Goal: Transaction & Acquisition: Purchase product/service

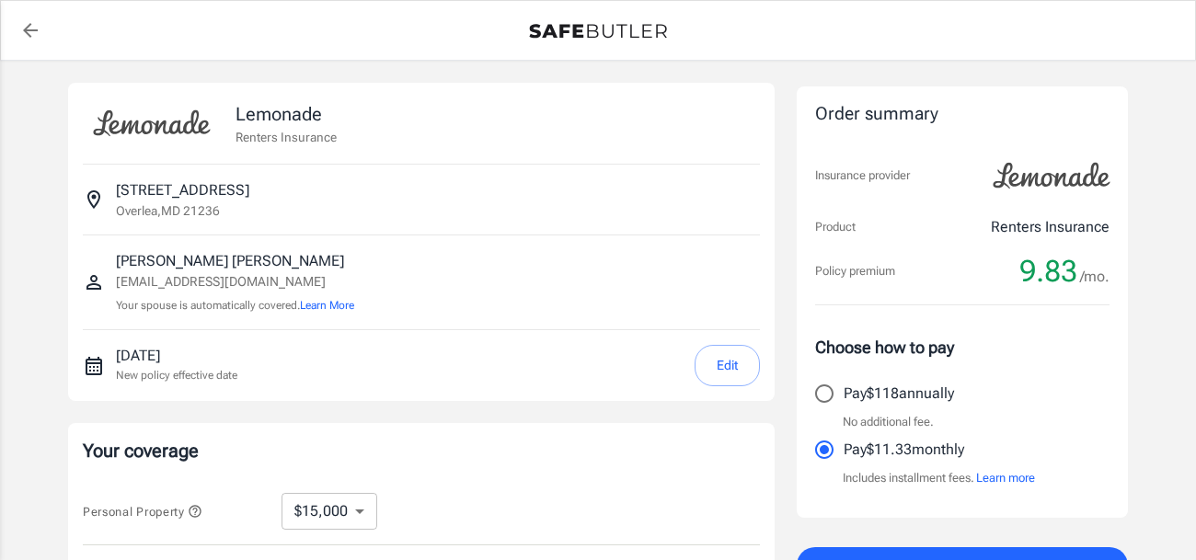
select select "15000"
select select "500"
click at [1185, 89] on div "Lemonade Renters Insurance [STREET_ADDRESS] [PERSON_NAME] [EMAIL_ADDRESS][DOMAI…" at bounding box center [598, 550] width 1196 height 979
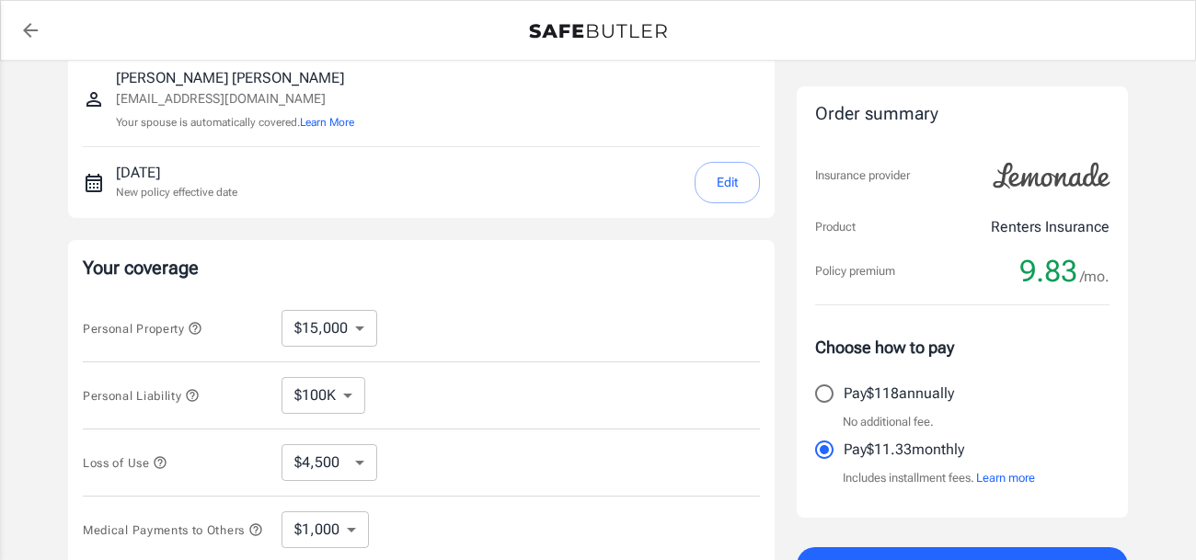
scroll to position [220, 0]
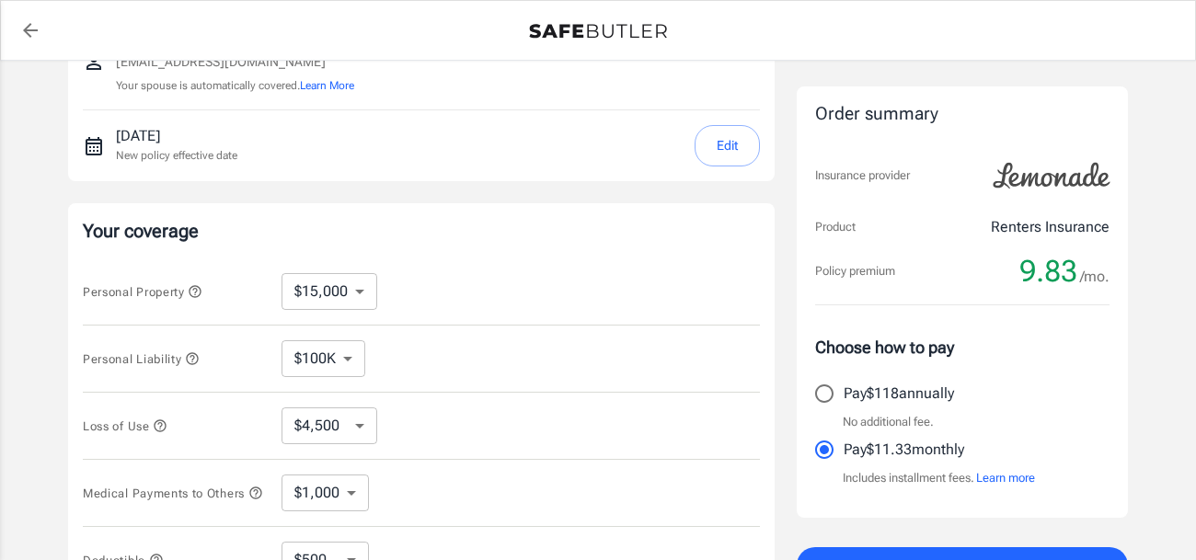
click at [361, 295] on select "$10,000 $15,000 $20,000 $25,000 $30,000 $40,000 $50,000 $100K $150K $200K $250K" at bounding box center [329, 291] width 96 height 37
select select "20000"
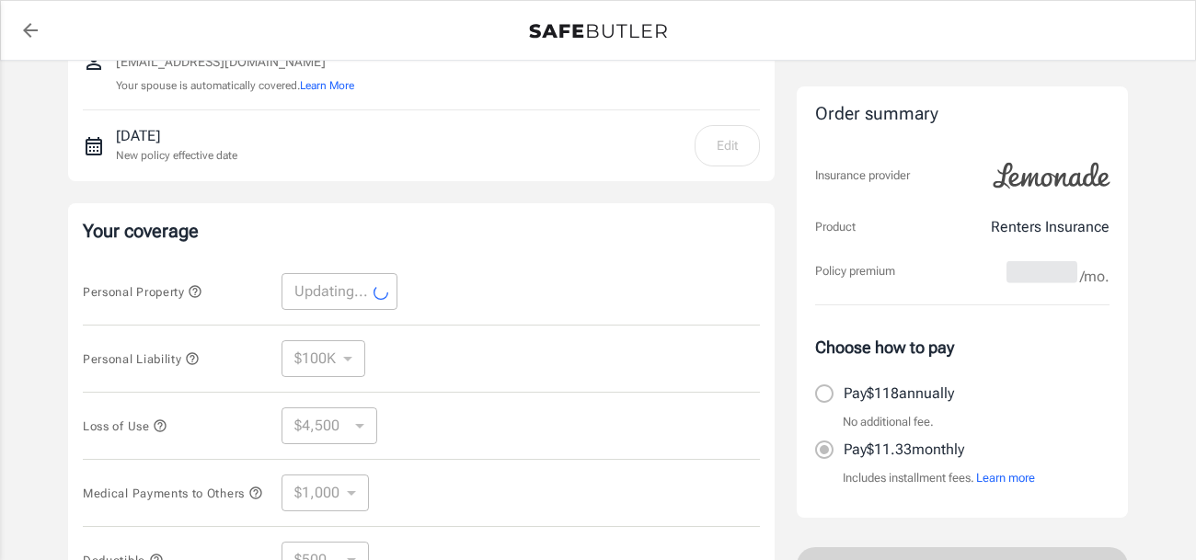
select select "20000"
select select "6000"
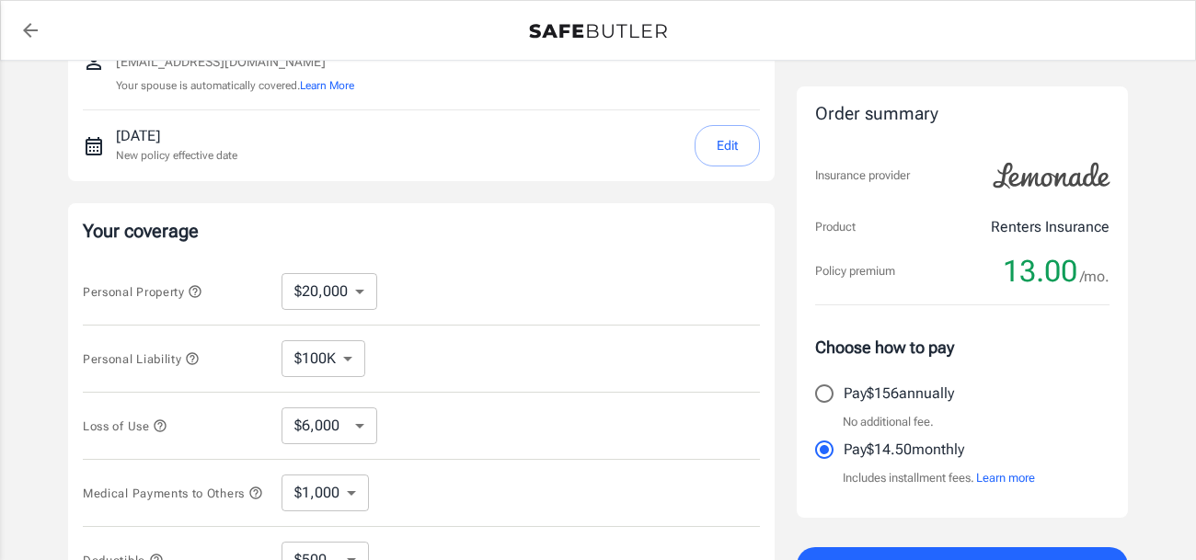
click at [358, 291] on select "$10,000 $15,000 $20,000 $25,000 $30,000 $40,000 $50,000 $100K $150K $200K $250K" at bounding box center [329, 291] width 96 height 37
select select "25000"
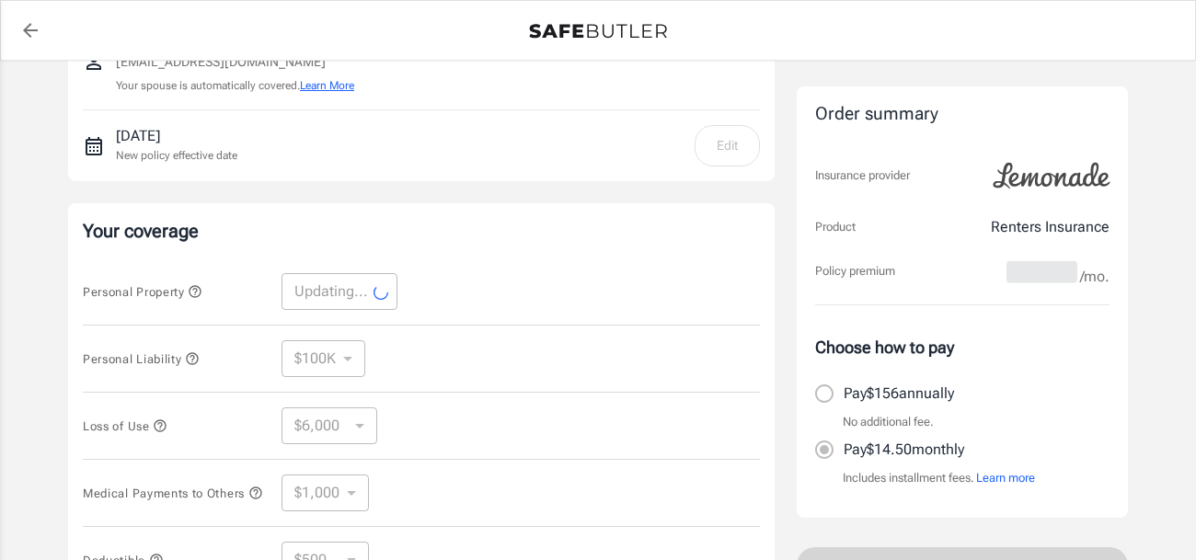
select select "25000"
select select "7500"
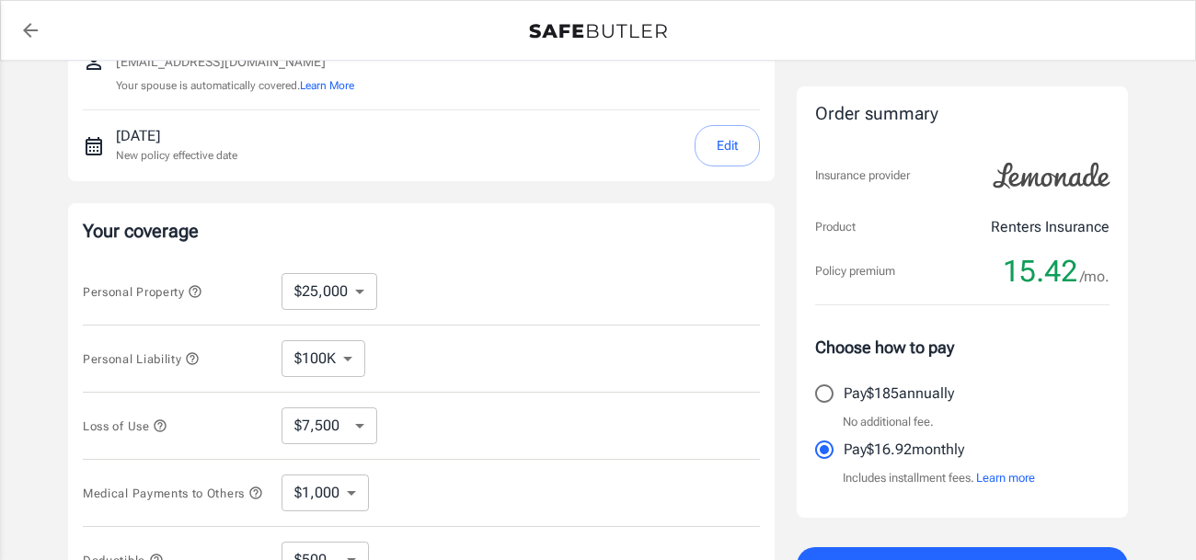
click at [357, 292] on select "$10,000 $15,000 $20,000 $25,000 $30,000 $40,000 $50,000 $100K $150K $200K $250K" at bounding box center [329, 291] width 96 height 37
select select "20000"
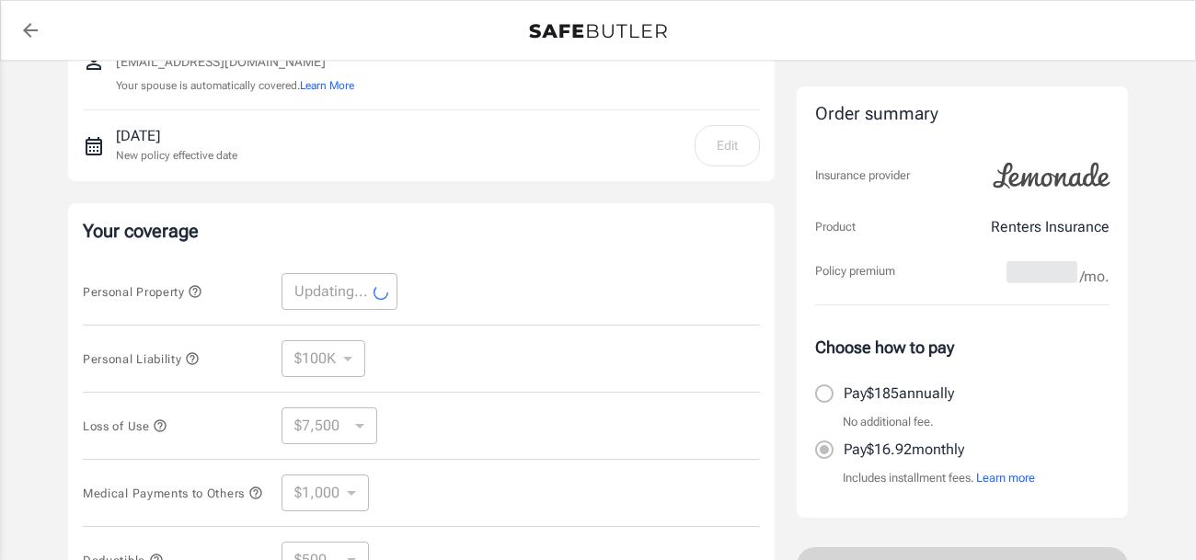
select select "20000"
select select "6000"
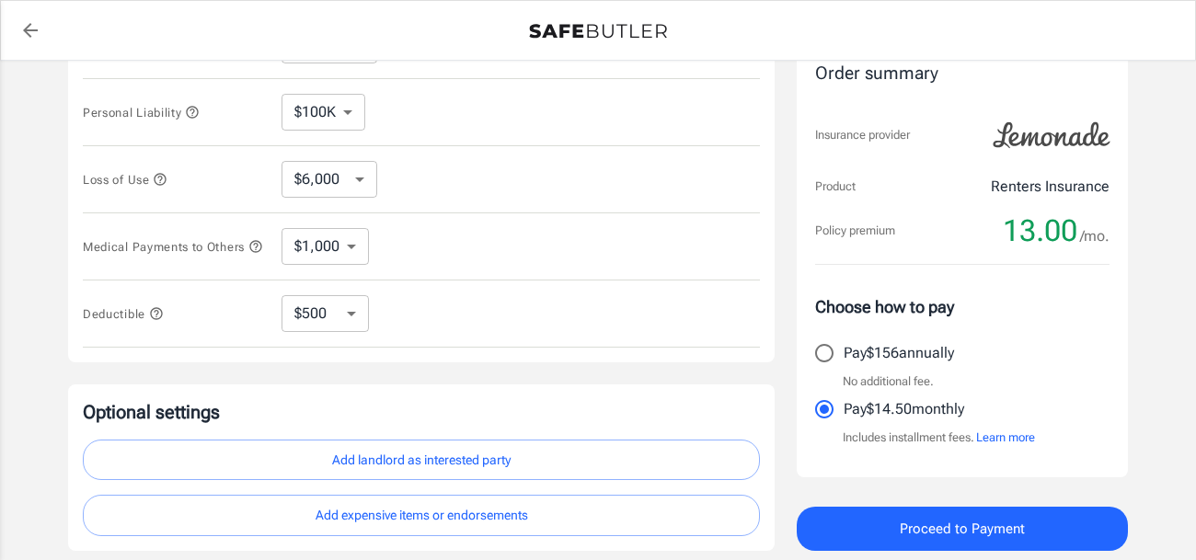
scroll to position [479, 0]
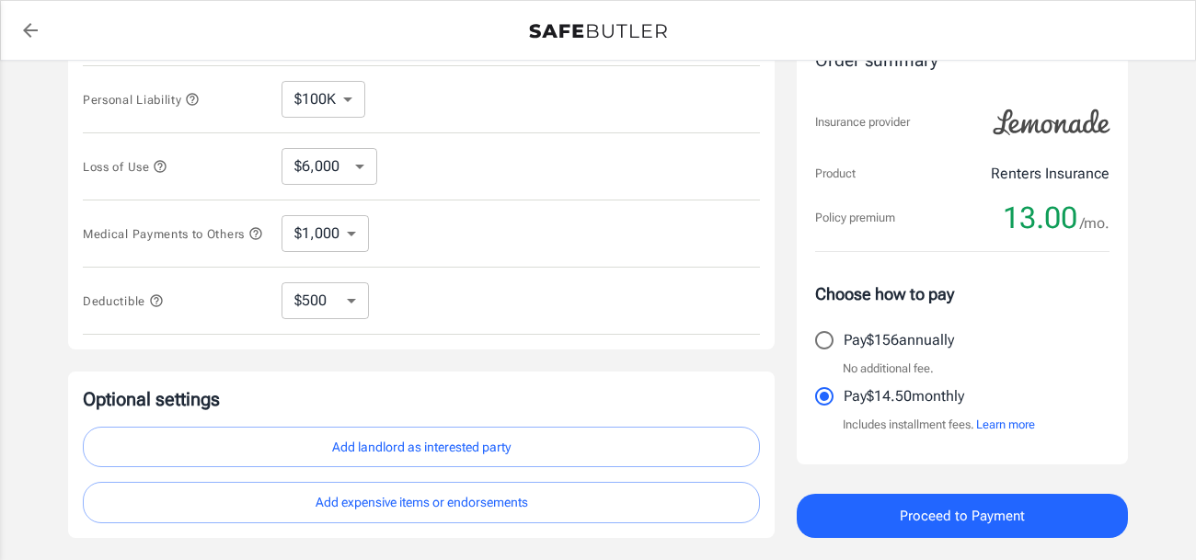
click at [348, 309] on select "$250 $500 $1,000 $2,500" at bounding box center [324, 300] width 87 height 37
select select "1000"
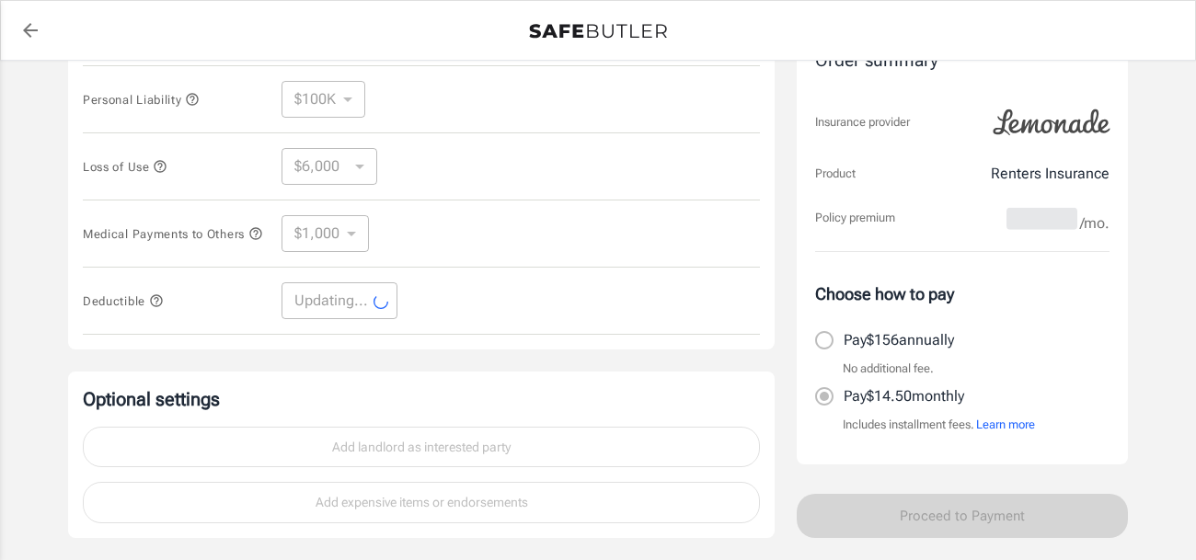
select select "1000"
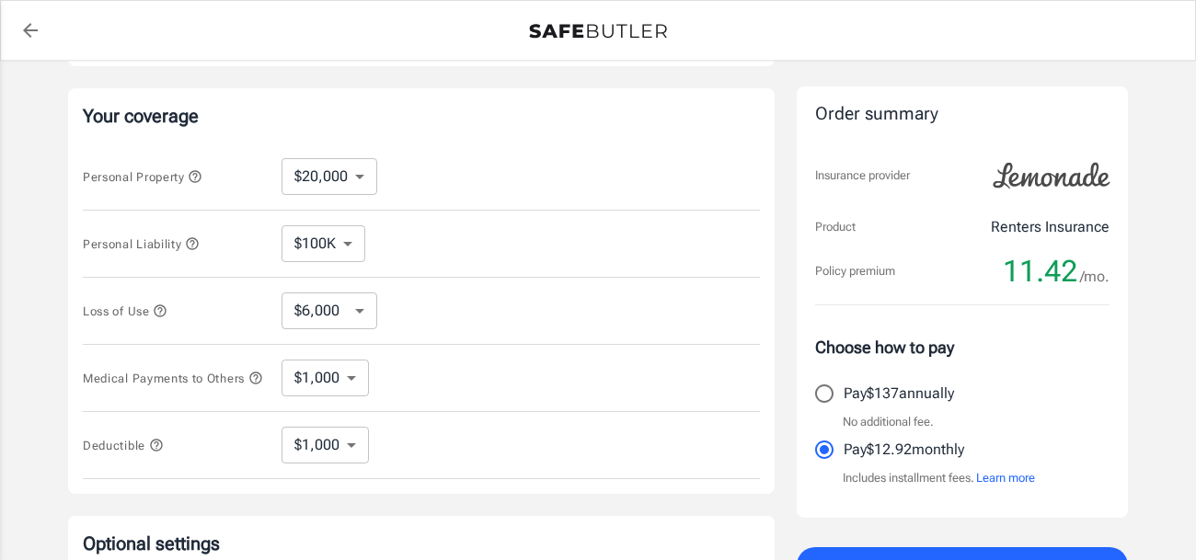
scroll to position [327, 0]
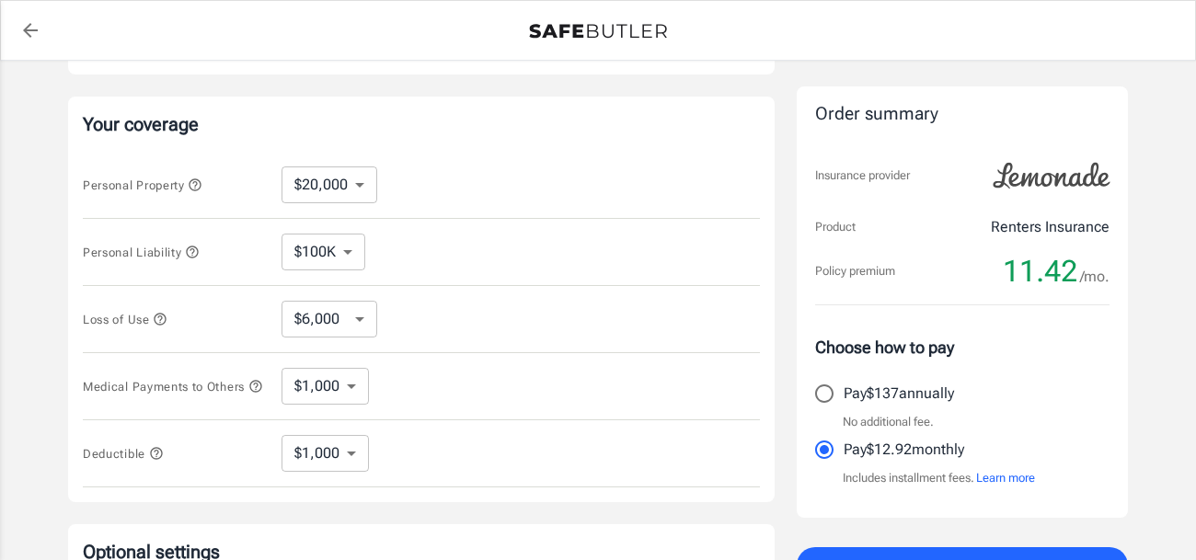
click at [357, 187] on select "$10,000 $15,000 $20,000 $25,000 $30,000 $40,000 $50,000 $100K $150K $200K $250K" at bounding box center [329, 184] width 96 height 37
select select "15000"
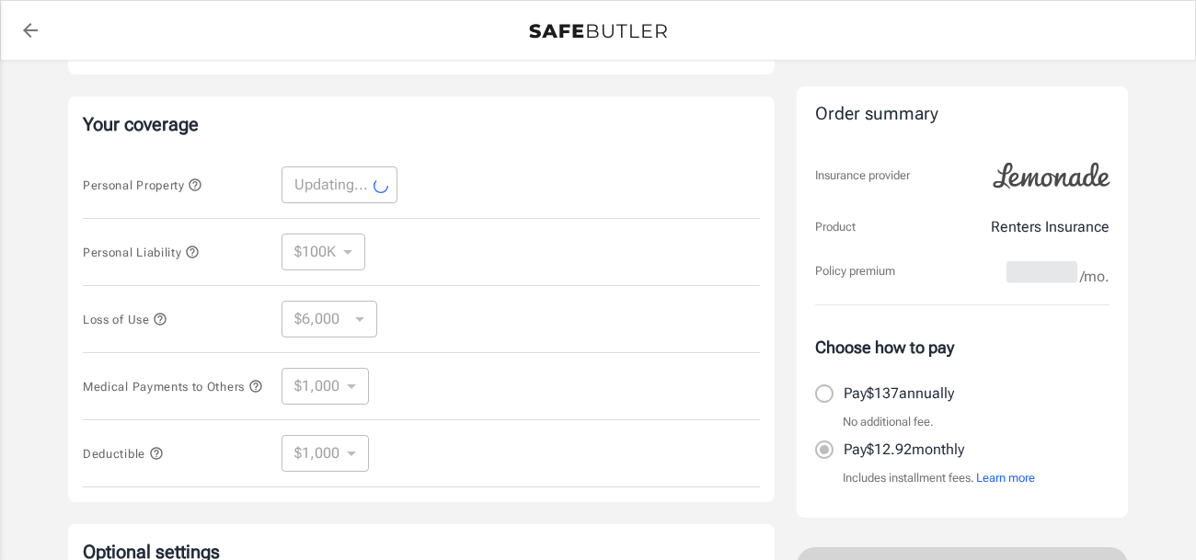
select select "15000"
select select "4500"
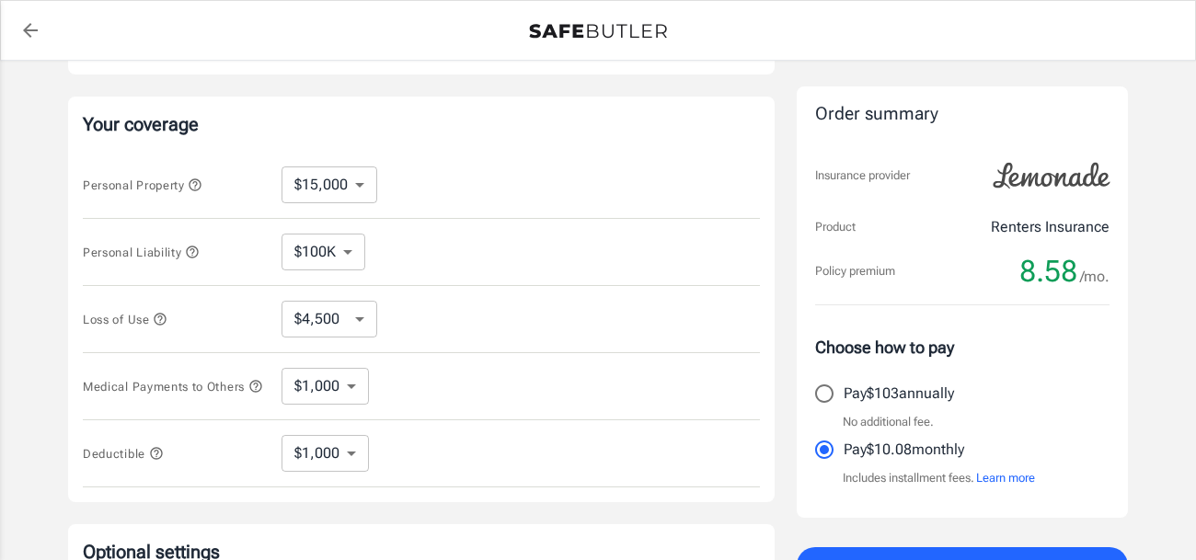
click at [350, 464] on select "$250 $500 $1,000 $2,500" at bounding box center [324, 453] width 87 height 37
select select "500"
click at [357, 462] on select "$250 $500 $1,000 $2,500" at bounding box center [324, 453] width 87 height 37
select select "250"
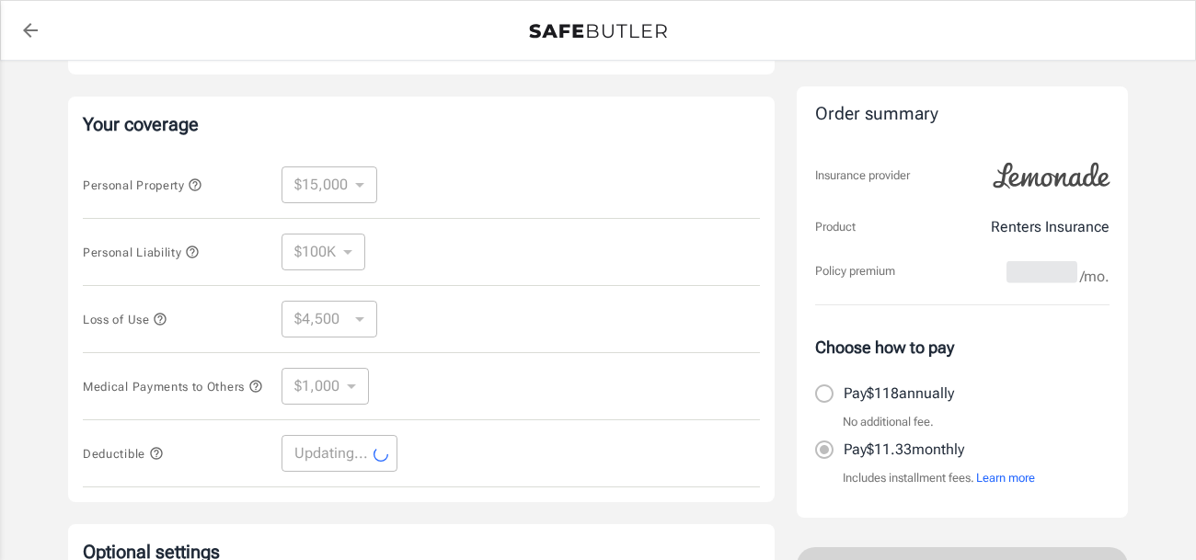
select select "250"
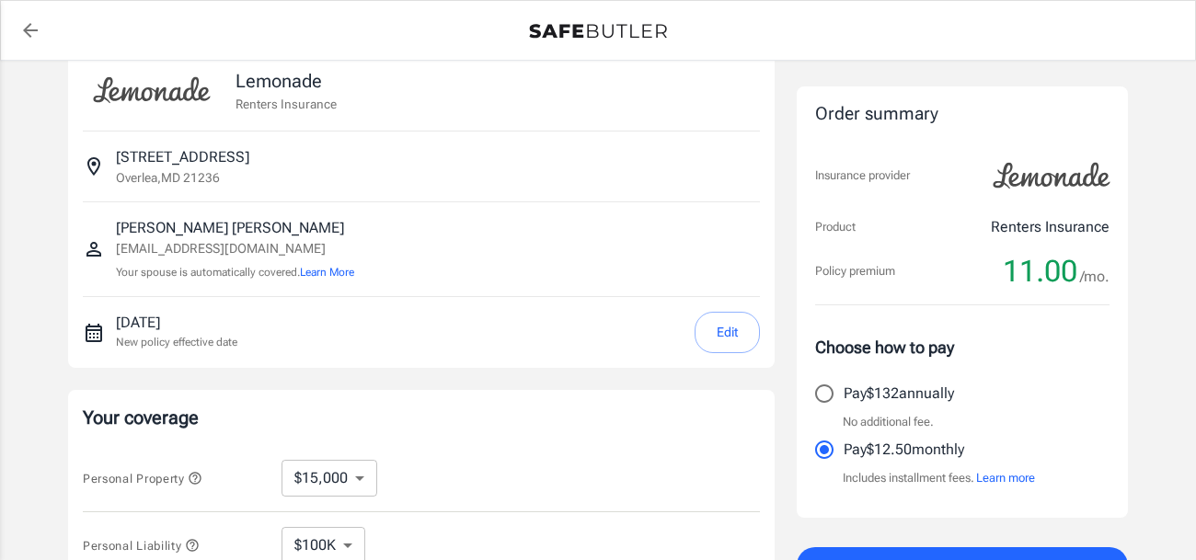
scroll to position [0, 0]
